Goal: Information Seeking & Learning: Learn about a topic

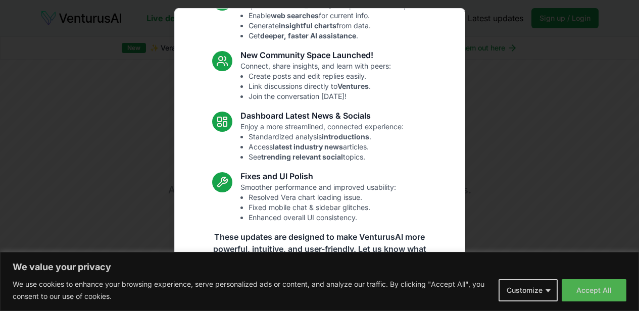
scroll to position [110, 0]
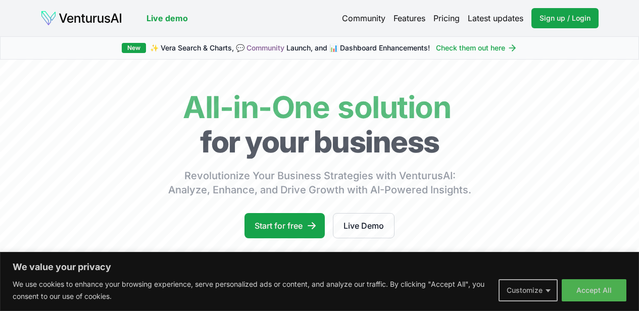
click at [541, 295] on button "Customize" at bounding box center [528, 290] width 59 height 22
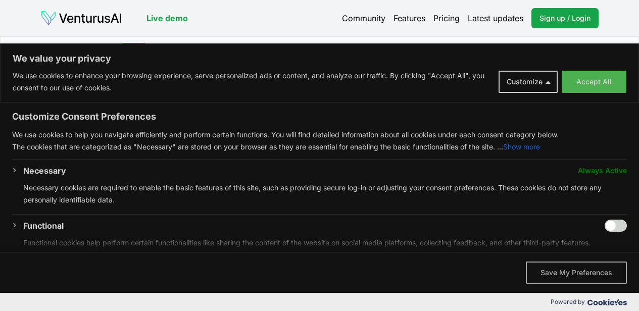
click at [552, 271] on button "Save My Preferences" at bounding box center [576, 273] width 101 height 22
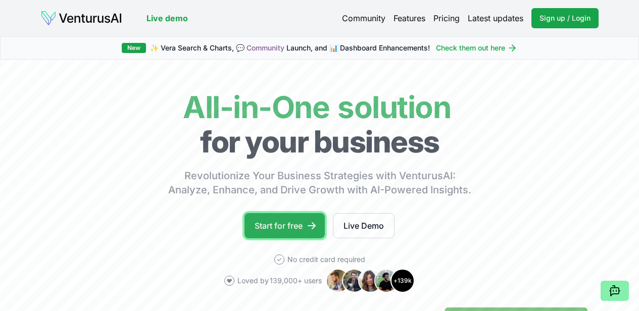
click at [288, 230] on link "Start for free" at bounding box center [285, 225] width 80 height 25
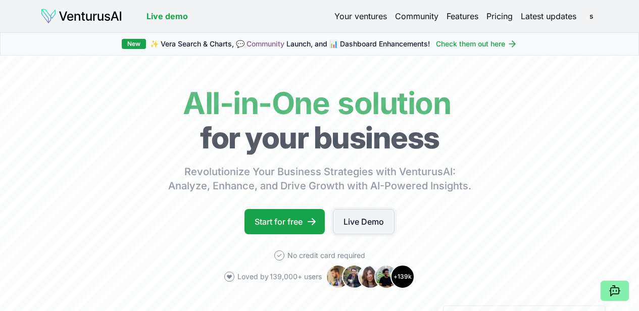
click at [345, 232] on link "Live Demo" at bounding box center [364, 221] width 62 height 25
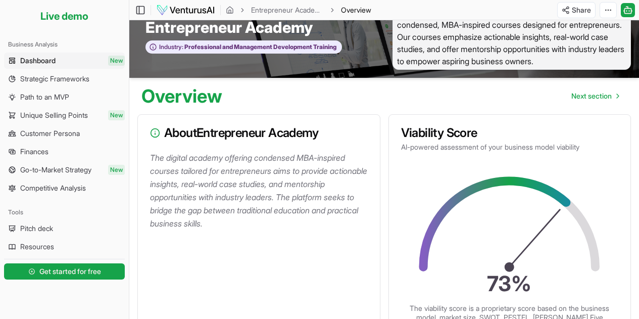
scroll to position [2, 0]
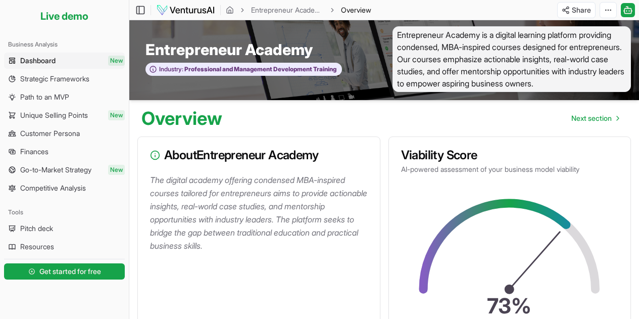
click at [45, 64] on span "Dashboard" at bounding box center [37, 61] width 35 height 10
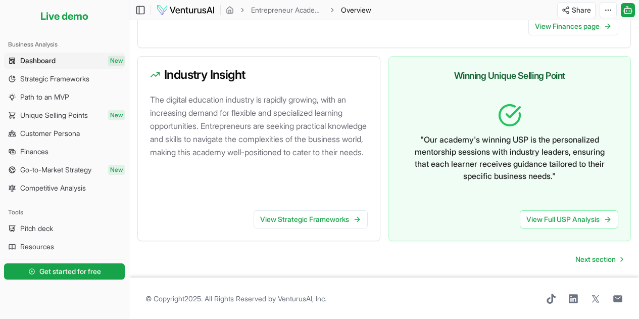
scroll to position [562, 0]
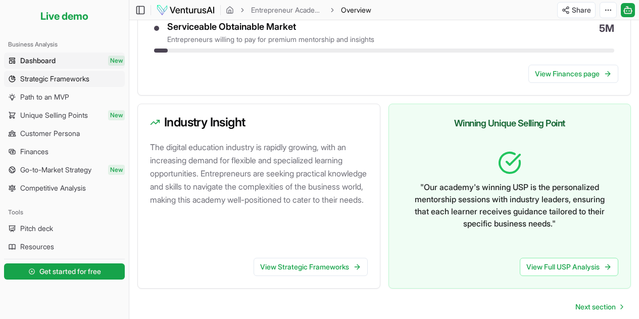
click at [58, 78] on span "Strategic Frameworks" at bounding box center [54, 79] width 69 height 10
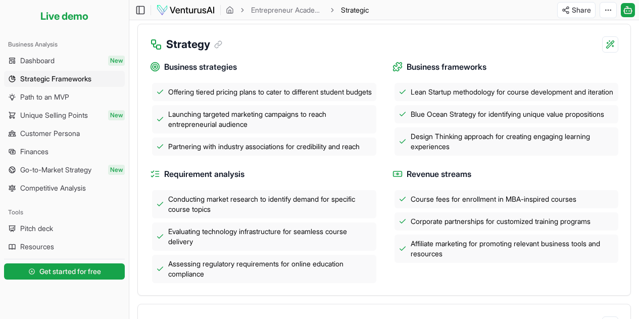
scroll to position [243, 0]
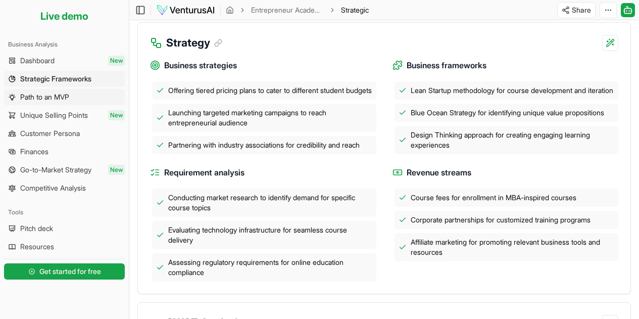
click at [50, 95] on span "Path to an MVP" at bounding box center [44, 97] width 49 height 10
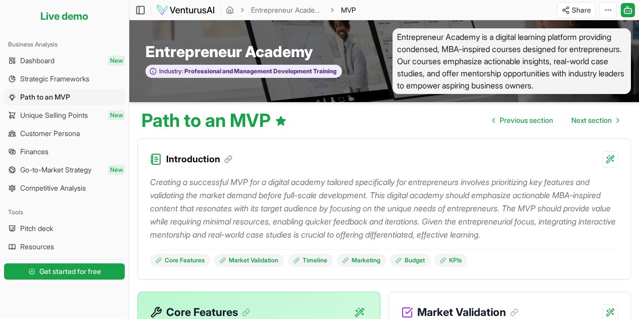
click at [50, 95] on span "Path to an MVP" at bounding box center [45, 97] width 50 height 10
click at [49, 119] on span "Unique Selling Points" at bounding box center [54, 115] width 68 height 10
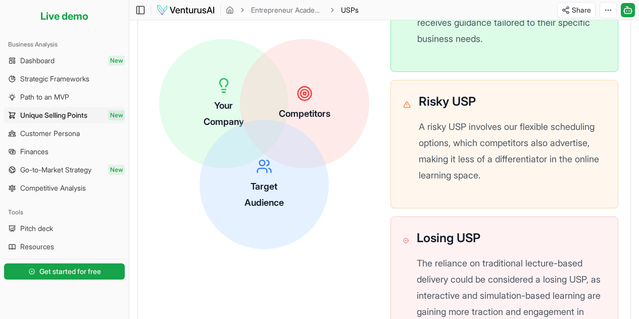
scroll to position [410, 0]
click at [52, 154] on link "Finances" at bounding box center [64, 151] width 121 height 16
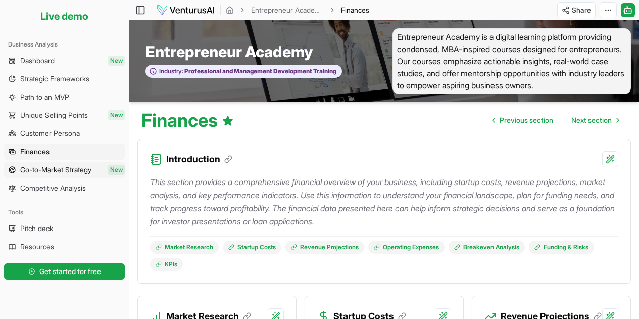
click at [51, 171] on span "Go-to-Market Strategy" at bounding box center [55, 170] width 71 height 10
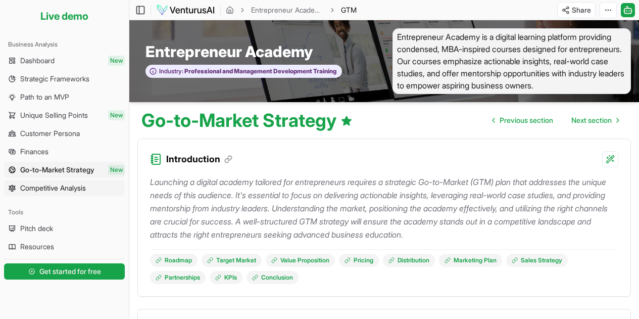
click at [49, 189] on span "Competitive Analysis" at bounding box center [53, 188] width 66 height 10
